Goal: Understand process/instructions: Learn how to perform a task or action

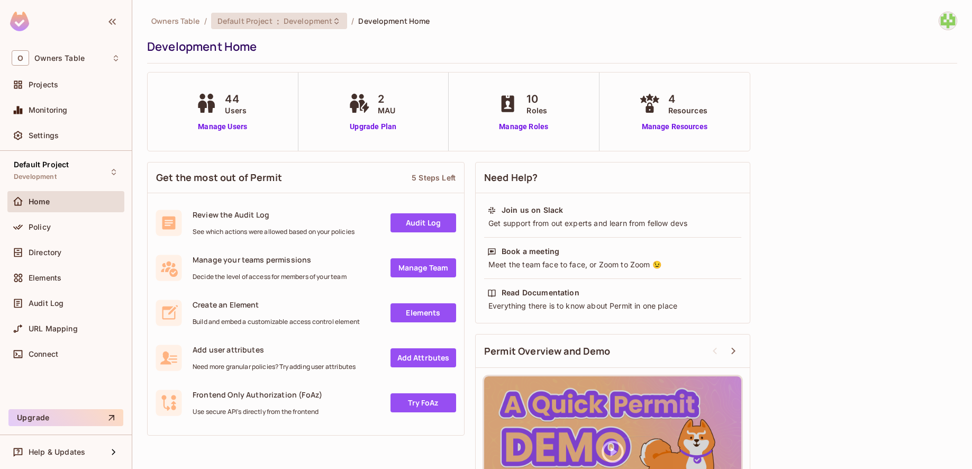
click at [334, 19] on icon at bounding box center [336, 21] width 8 height 8
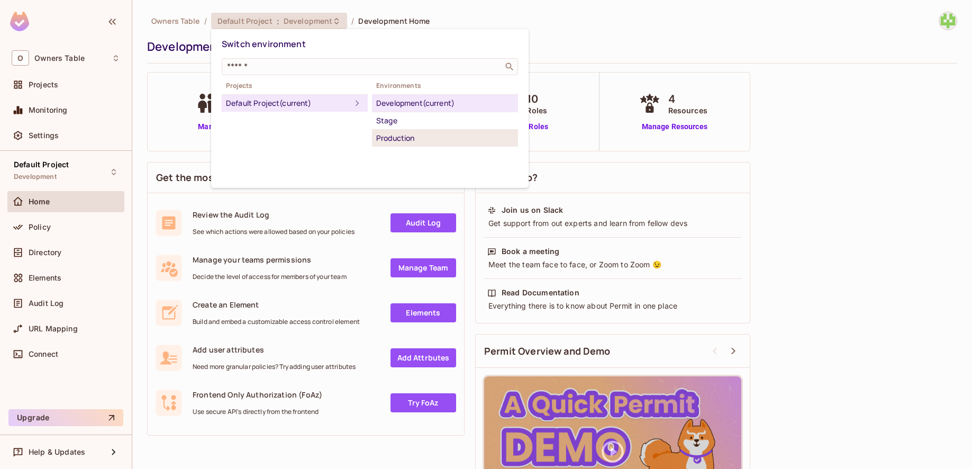
click at [406, 140] on div "Production" at bounding box center [445, 138] width 138 height 13
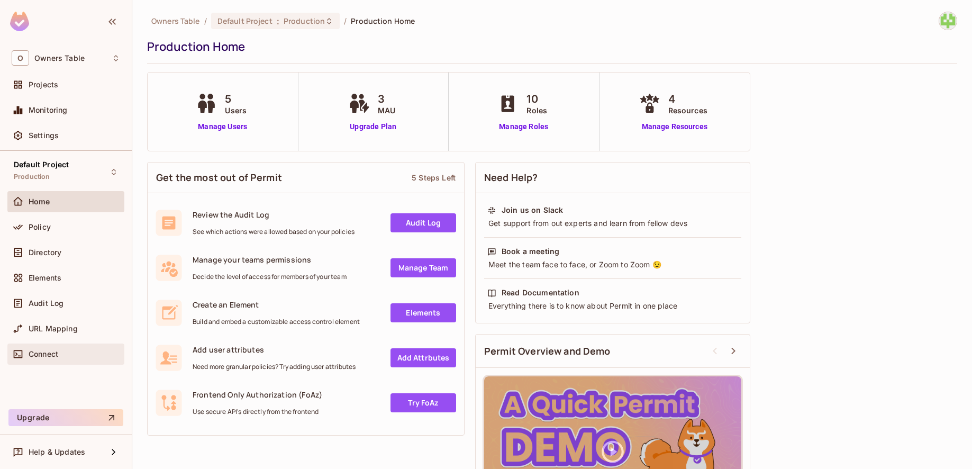
click at [56, 351] on span "Connect" at bounding box center [44, 354] width 30 height 8
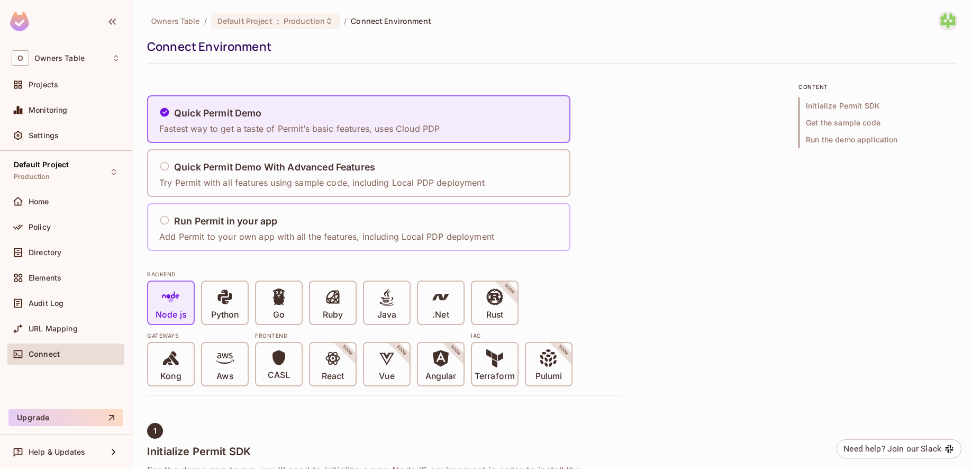
click at [255, 218] on h5 "Run Permit in your app" at bounding box center [225, 221] width 103 height 11
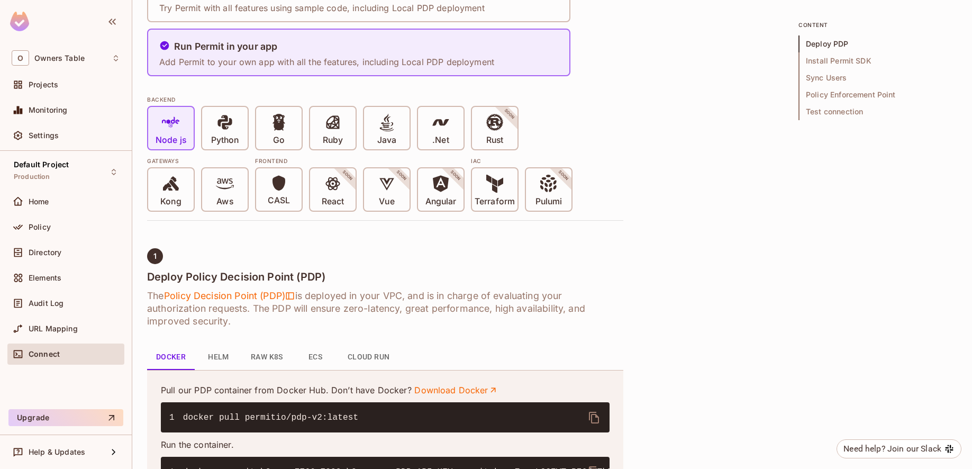
scroll to position [211, 0]
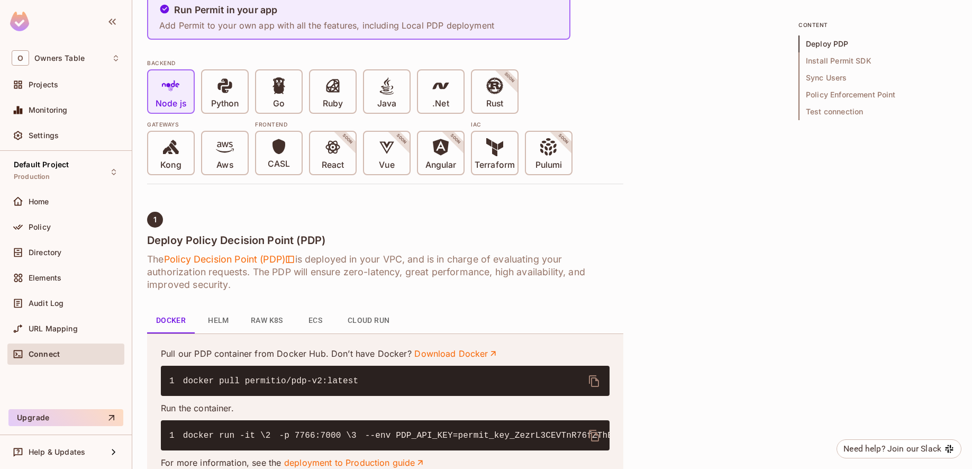
click at [221, 323] on button "Helm" at bounding box center [219, 320] width 48 height 25
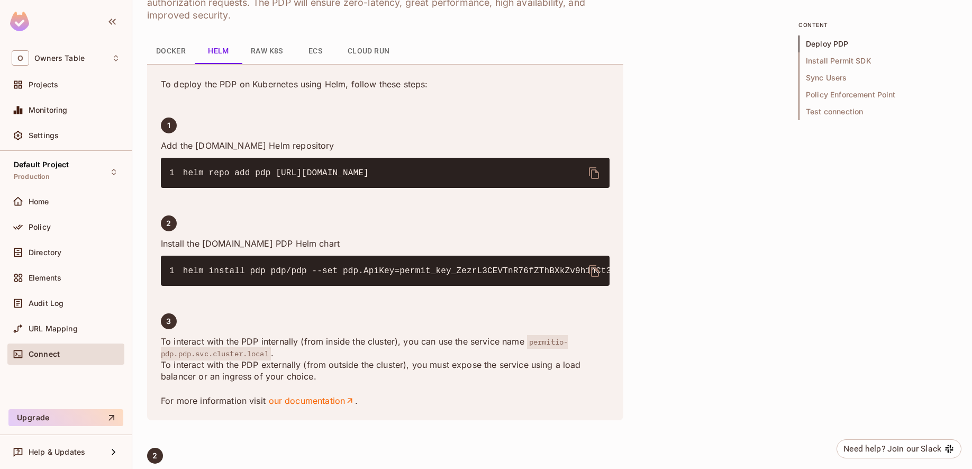
scroll to position [502, 0]
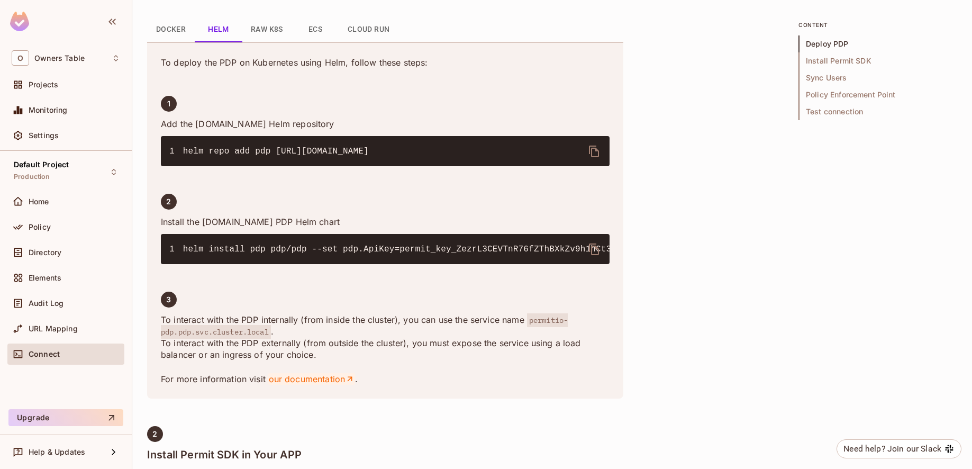
click at [322, 383] on link "our documentation" at bounding box center [311, 379] width 87 height 12
